Goal: Book appointment/travel/reservation

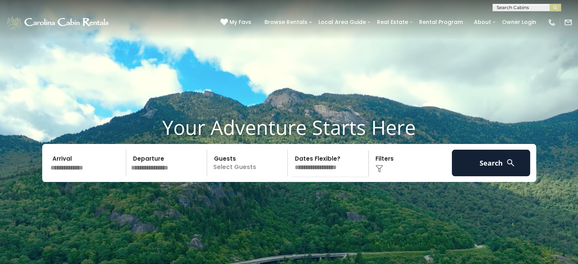
click at [501, 10] on input "text" at bounding box center [526, 9] width 67 height 8
type input "**********"
click at [508, 25] on li "Five Fox Den at Eagles Nest" at bounding box center [527, 21] width 68 height 14
click at [553, 7] on img "submit" at bounding box center [556, 8] width 6 height 6
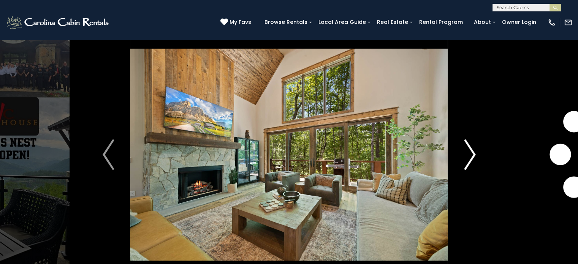
scroll to position [40, 0]
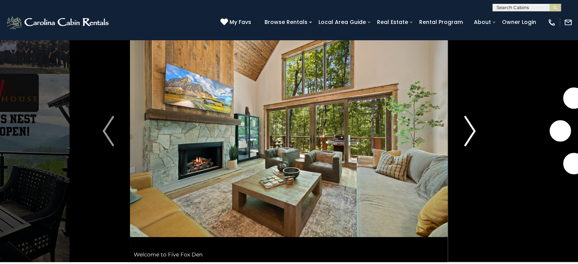
click at [465, 140] on img "Next" at bounding box center [469, 131] width 11 height 30
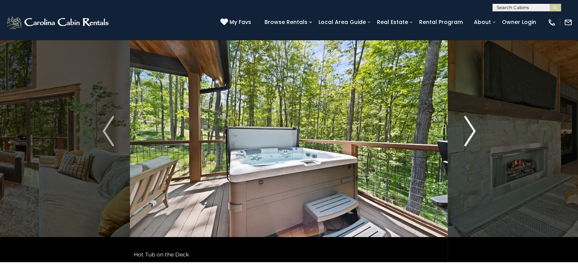
click at [465, 140] on img "Next" at bounding box center [469, 131] width 11 height 30
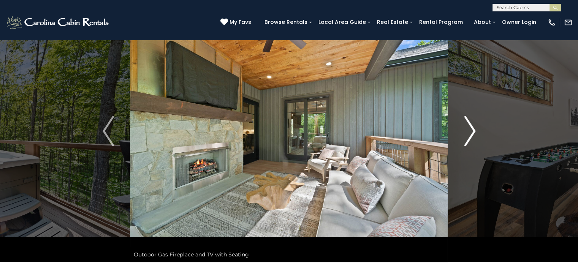
click at [465, 140] on img "Next" at bounding box center [469, 131] width 11 height 30
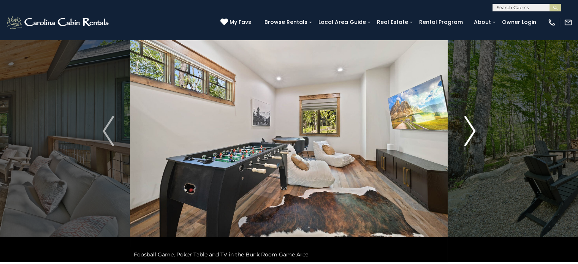
click at [465, 140] on img "Next" at bounding box center [469, 131] width 11 height 30
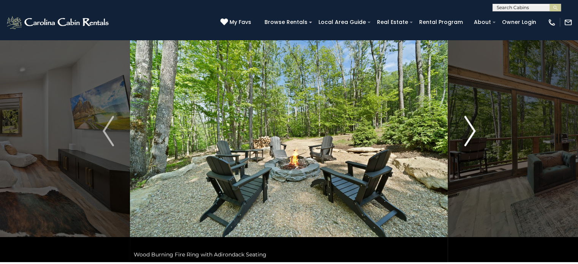
click at [470, 135] on img "Next" at bounding box center [469, 131] width 11 height 30
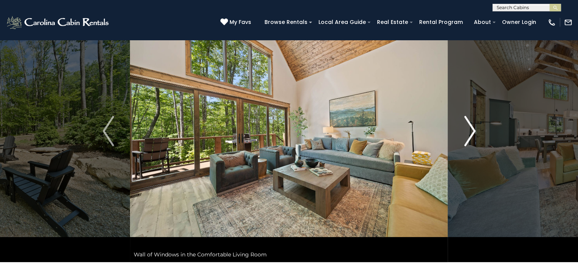
click at [470, 135] on img "Next" at bounding box center [469, 131] width 11 height 30
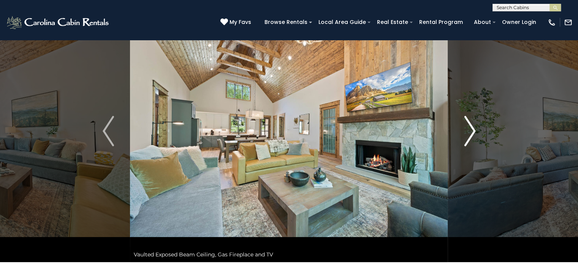
click at [470, 135] on img "Next" at bounding box center [469, 131] width 11 height 30
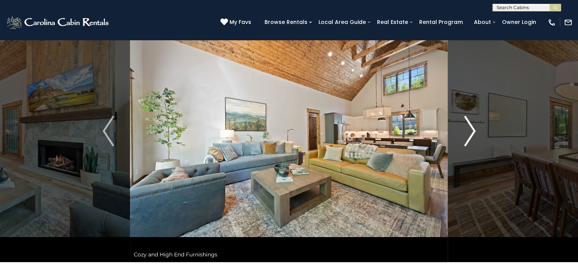
click at [470, 135] on img "Next" at bounding box center [469, 131] width 11 height 30
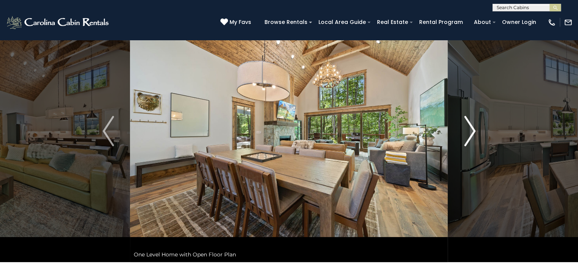
click at [473, 130] on img "Next" at bounding box center [469, 131] width 11 height 30
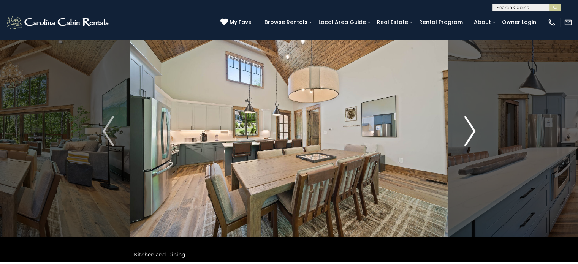
click at [473, 130] on img "Next" at bounding box center [469, 131] width 11 height 30
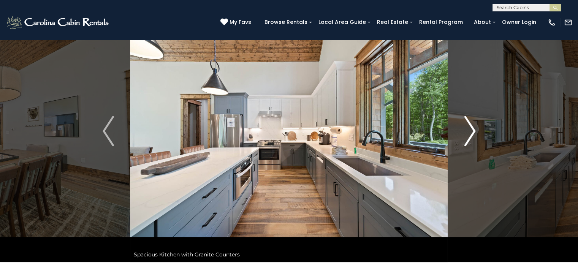
click at [473, 130] on img "Next" at bounding box center [469, 131] width 11 height 30
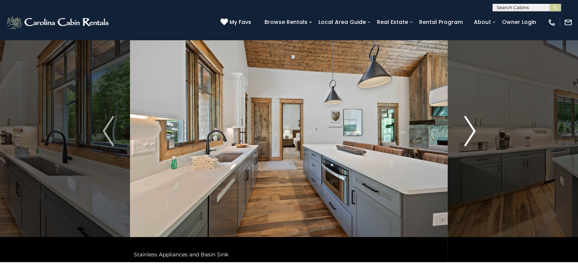
click at [473, 130] on img "Next" at bounding box center [469, 131] width 11 height 30
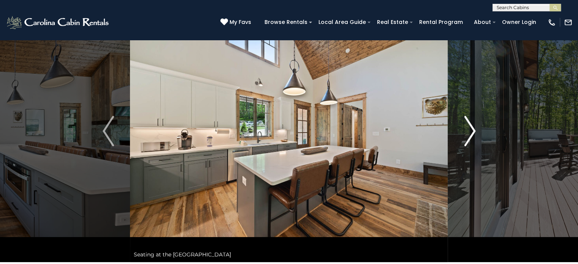
click at [473, 130] on img "Next" at bounding box center [469, 131] width 11 height 30
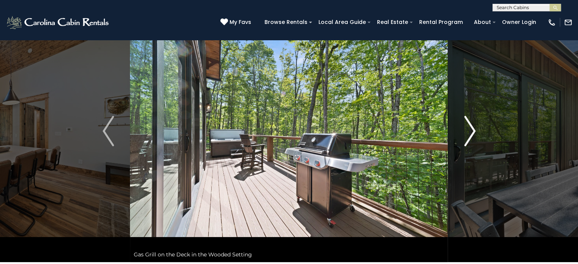
click at [473, 130] on img "Next" at bounding box center [469, 131] width 11 height 30
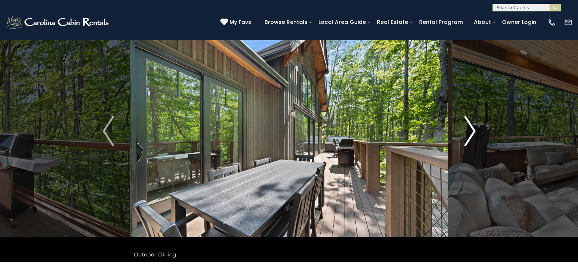
click at [473, 130] on img "Next" at bounding box center [469, 131] width 11 height 30
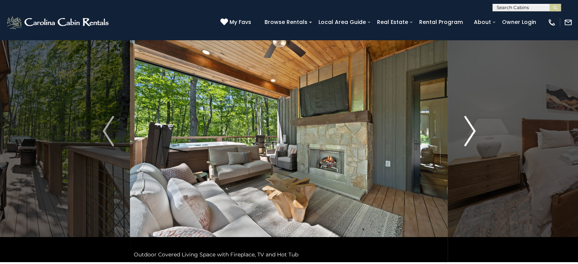
click at [473, 130] on img "Next" at bounding box center [469, 131] width 11 height 30
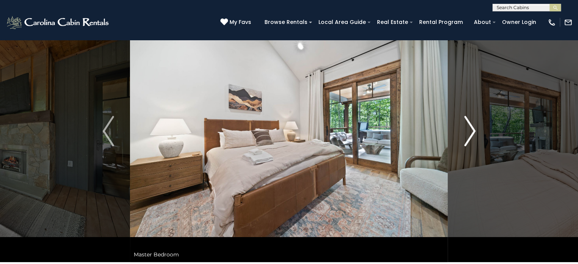
click at [472, 127] on img "Next" at bounding box center [469, 131] width 11 height 30
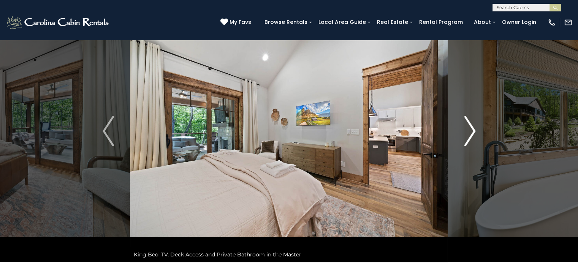
click at [470, 131] on img "Next" at bounding box center [469, 131] width 11 height 30
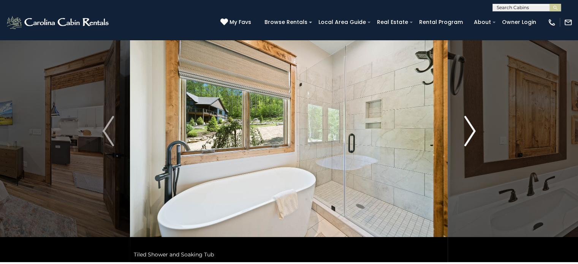
click at [470, 131] on img "Next" at bounding box center [469, 131] width 11 height 30
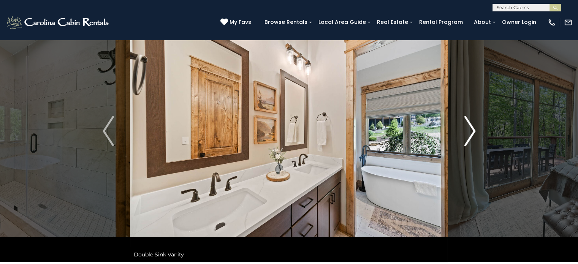
click at [470, 131] on img "Next" at bounding box center [469, 131] width 11 height 30
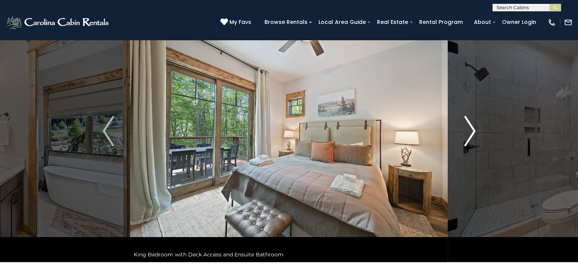
click at [470, 131] on img "Next" at bounding box center [469, 131] width 11 height 30
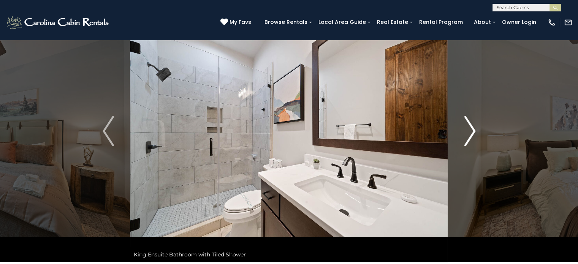
click at [467, 124] on img "Next" at bounding box center [469, 131] width 11 height 30
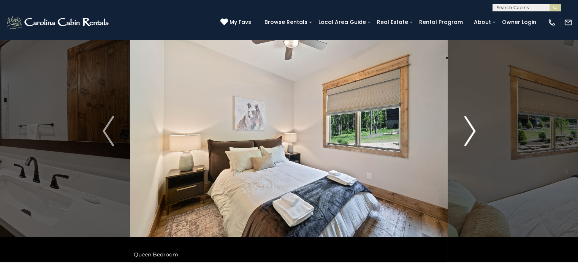
click at [472, 132] on img "Next" at bounding box center [469, 131] width 11 height 30
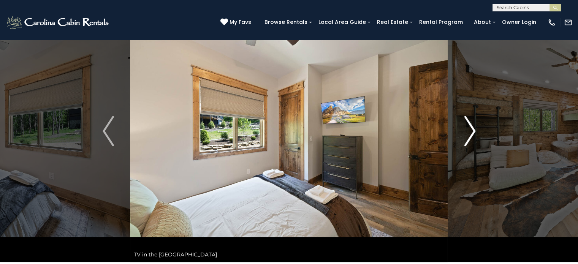
click at [472, 132] on img "Next" at bounding box center [469, 131] width 11 height 30
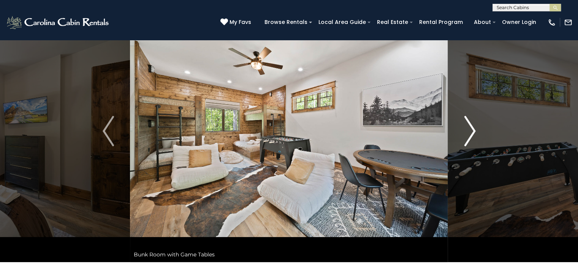
click at [470, 132] on img "Next" at bounding box center [469, 131] width 11 height 30
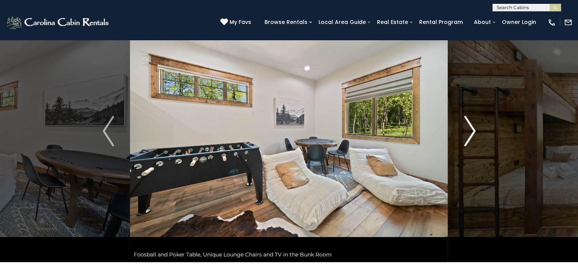
click at [474, 118] on img "Next" at bounding box center [469, 131] width 11 height 30
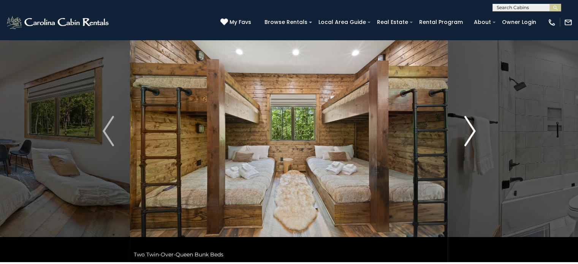
click at [474, 118] on img "Next" at bounding box center [469, 131] width 11 height 30
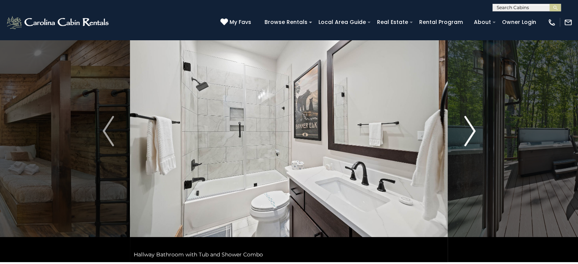
click at [474, 118] on img "Next" at bounding box center [469, 131] width 11 height 30
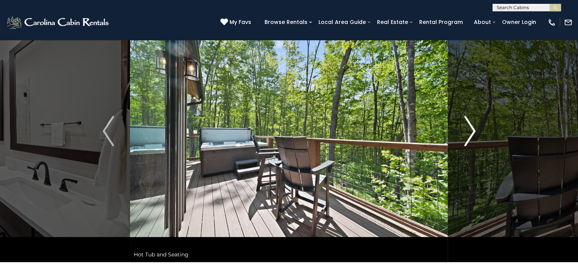
click at [474, 118] on img "Next" at bounding box center [469, 131] width 11 height 30
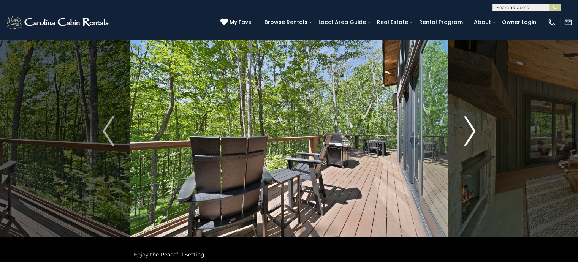
click at [474, 118] on img "Next" at bounding box center [469, 131] width 11 height 30
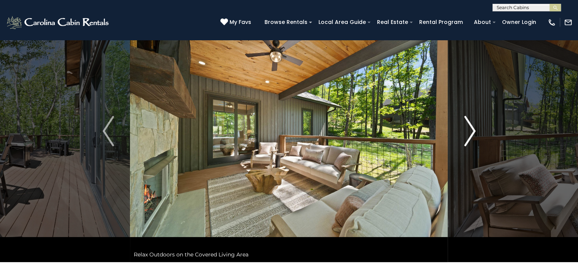
click at [478, 120] on button "Next" at bounding box center [470, 131] width 44 height 262
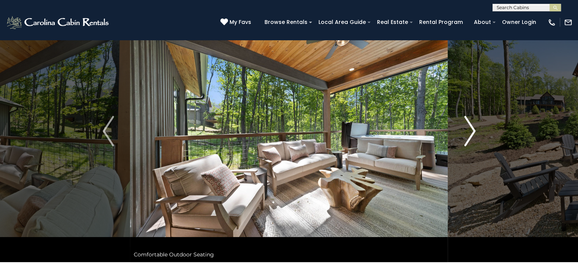
click at [478, 120] on button "Next" at bounding box center [470, 131] width 44 height 262
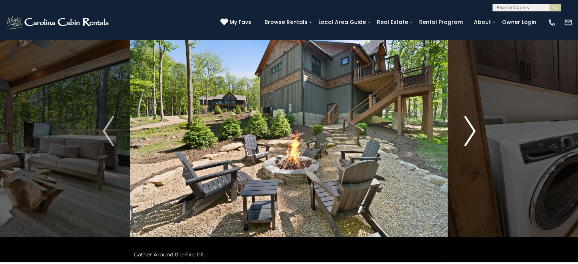
click at [478, 120] on button "Next" at bounding box center [470, 131] width 44 height 262
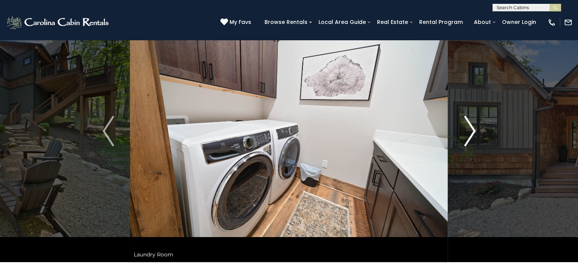
click at [478, 120] on button "Next" at bounding box center [470, 131] width 44 height 262
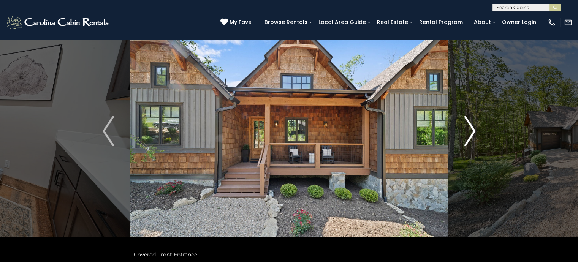
click at [478, 120] on button "Next" at bounding box center [470, 131] width 44 height 262
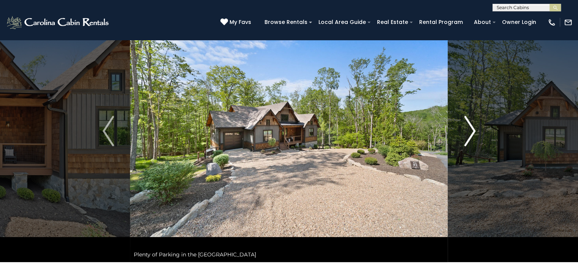
click at [478, 120] on button "Next" at bounding box center [470, 131] width 44 height 262
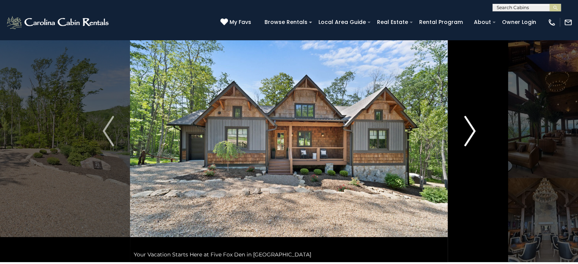
click at [478, 120] on button "Next" at bounding box center [470, 131] width 44 height 262
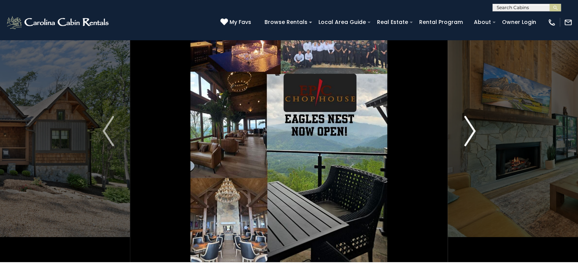
click at [473, 133] on img "Next" at bounding box center [469, 131] width 11 height 30
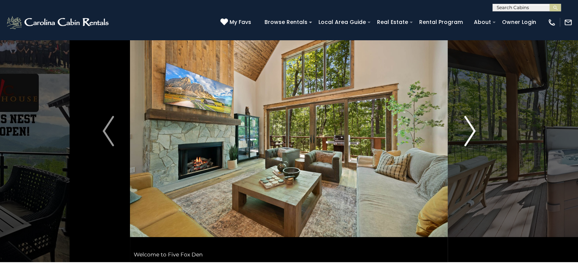
click at [473, 133] on img "Next" at bounding box center [469, 131] width 11 height 30
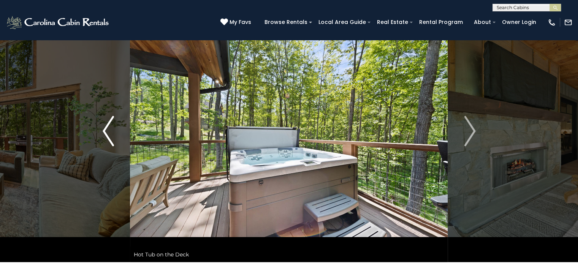
drag, startPoint x: 453, startPoint y: 102, endPoint x: 95, endPoint y: 85, distance: 357.8
click at [95, 85] on button "Previous" at bounding box center [109, 131] width 44 height 262
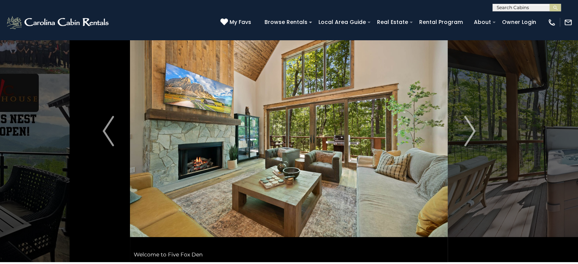
click at [97, 67] on button "Previous" at bounding box center [109, 131] width 44 height 262
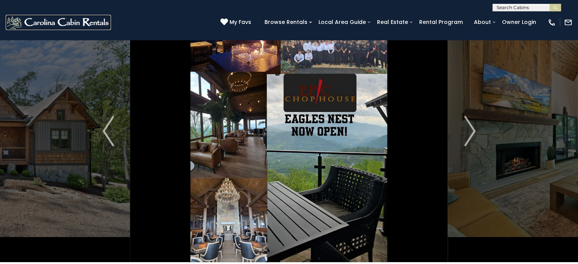
click at [70, 19] on img at bounding box center [58, 22] width 105 height 15
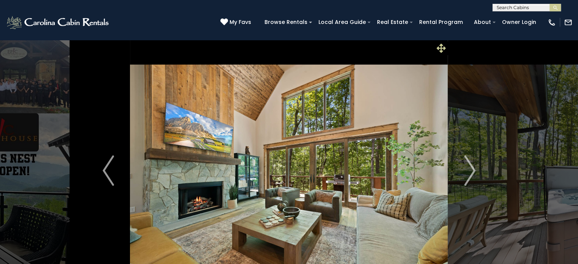
click at [441, 51] on icon at bounding box center [441, 48] width 9 height 9
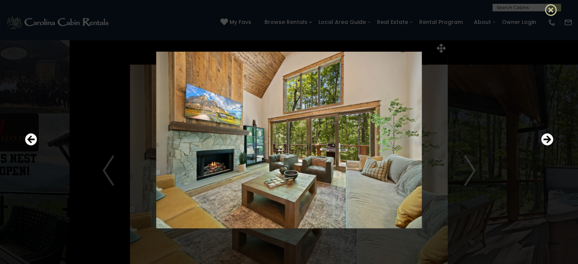
click at [550, 7] on icon at bounding box center [551, 10] width 12 height 12
